Goal: Task Accomplishment & Management: Manage account settings

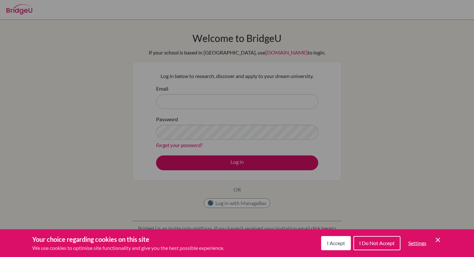
click at [436, 239] on icon "Cookie Control Close Icon" at bounding box center [438, 240] width 8 height 8
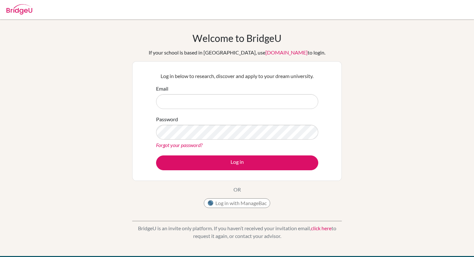
click at [211, 111] on form "Email Password Forgot your password? Log in" at bounding box center [237, 127] width 162 height 85
click at [236, 97] on input "Email" at bounding box center [237, 101] width 162 height 15
type input "diab210089@diabstudents.com"
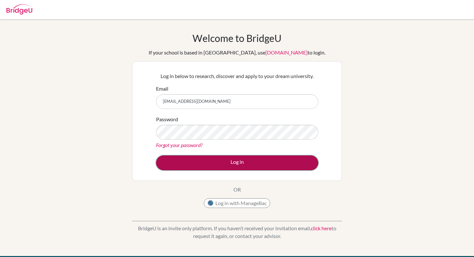
click at [247, 158] on button "Log in" at bounding box center [237, 162] width 162 height 15
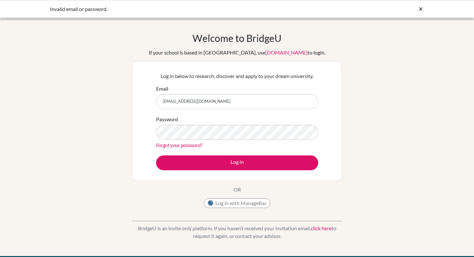
click at [188, 141] on div "Forgot your password?" at bounding box center [237, 145] width 162 height 8
click at [188, 143] on link "Forgot your password?" at bounding box center [179, 145] width 46 height 6
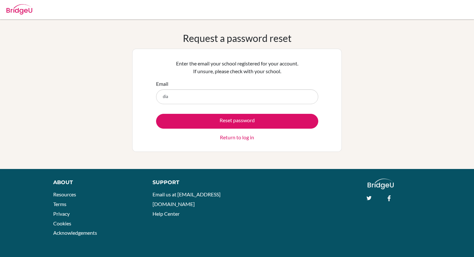
type input "diab210089@diabstudents.com"
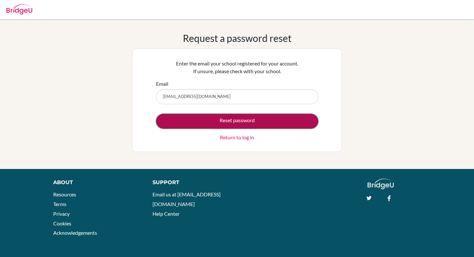
click at [237, 117] on button "Reset password" at bounding box center [237, 121] width 162 height 15
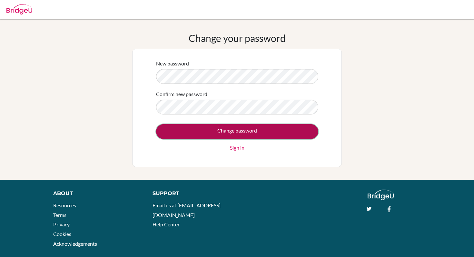
click at [188, 135] on input "Change password" at bounding box center [237, 131] width 162 height 15
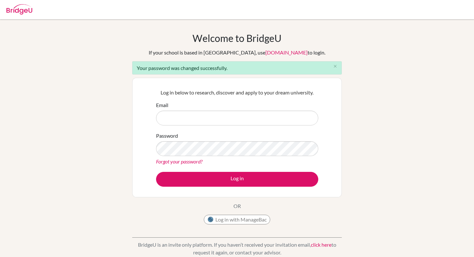
click at [235, 117] on input "Email" at bounding box center [237, 118] width 162 height 15
type input "[EMAIL_ADDRESS][DOMAIN_NAME]"
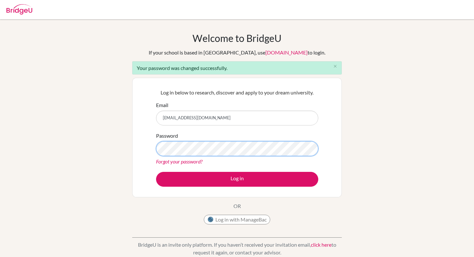
click at [156, 172] on button "Log in" at bounding box center [237, 179] width 162 height 15
